Goal: Transaction & Acquisition: Purchase product/service

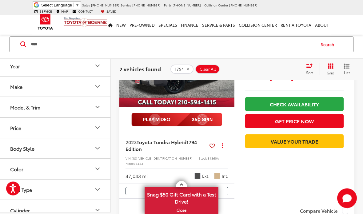
scroll to position [323, 0]
click at [171, 140] on span "Toyota Tundra Hybrid" at bounding box center [161, 141] width 50 height 7
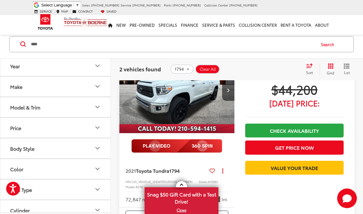
click at [169, 169] on span "Toyota Tundra" at bounding box center [152, 170] width 33 height 7
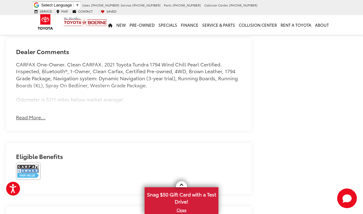
click at [26, 116] on button "Read More..." at bounding box center [31, 117] width 30 height 7
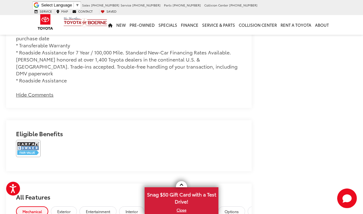
scroll to position [636, 0]
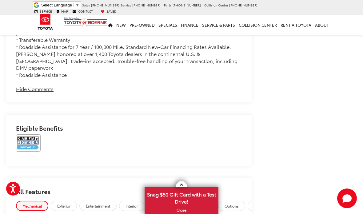
click at [26, 134] on img at bounding box center [28, 142] width 25 height 17
